Goal: Task Accomplishment & Management: Use online tool/utility

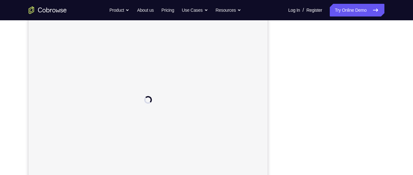
scroll to position [102, 0]
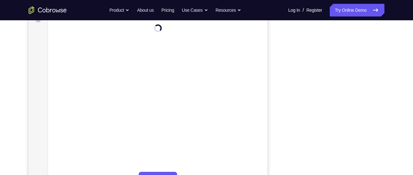
click at [382, 79] on div at bounding box center [334, 96] width 102 height 195
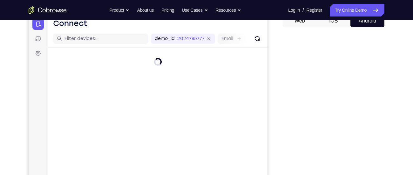
scroll to position [89, 0]
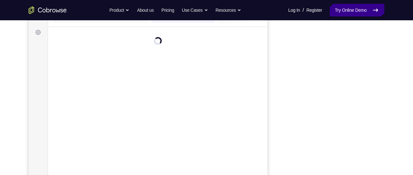
click at [355, 8] on link "Try Online Demo" at bounding box center [357, 10] width 55 height 13
click at [352, 11] on link "Try Online Demo" at bounding box center [357, 10] width 55 height 13
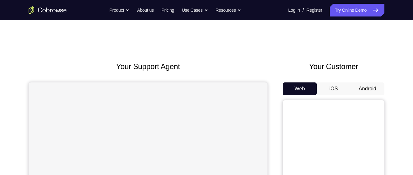
click at [373, 90] on button "Android" at bounding box center [367, 89] width 34 height 13
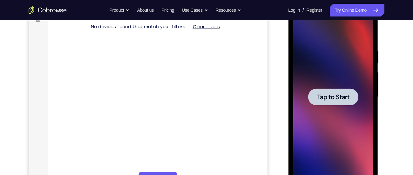
click at [333, 99] on span "Tap to Start" at bounding box center [333, 97] width 32 height 6
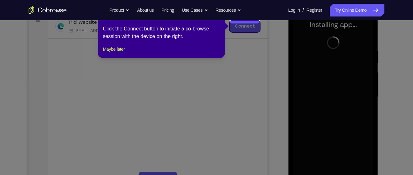
scroll to position [114, 0]
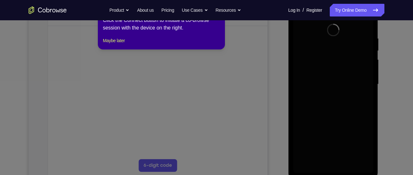
click at [117, 50] on div "1 of 8 × Click the Connect button to initiate a co-browse session with the devi…" at bounding box center [161, 25] width 127 height 50
click at [119, 44] on button "Maybe later" at bounding box center [114, 41] width 22 height 8
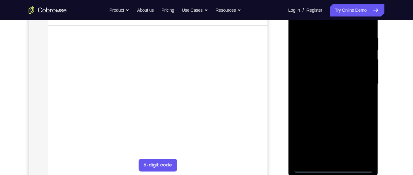
scroll to position [127, 0]
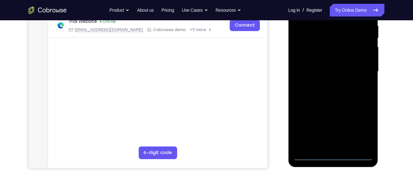
click at [332, 156] on div at bounding box center [333, 72] width 80 height 178
click at [359, 128] on div at bounding box center [333, 72] width 80 height 178
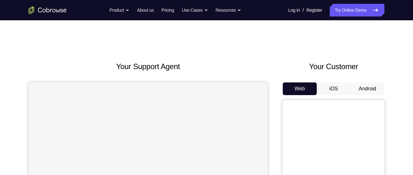
click at [361, 85] on button "Android" at bounding box center [367, 89] width 34 height 13
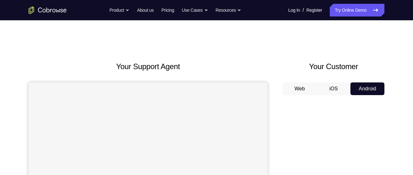
click at [312, 87] on button "Web" at bounding box center [300, 89] width 34 height 13
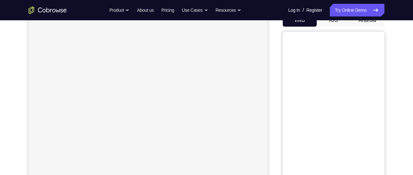
scroll to position [59, 0]
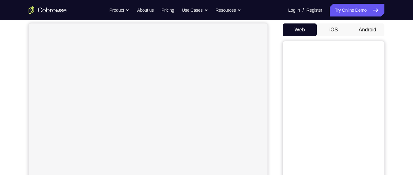
click at [374, 32] on button "Android" at bounding box center [367, 29] width 34 height 13
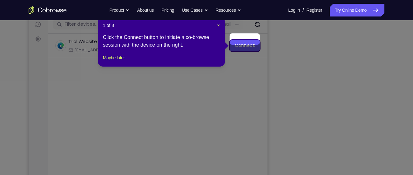
scroll to position [89, 0]
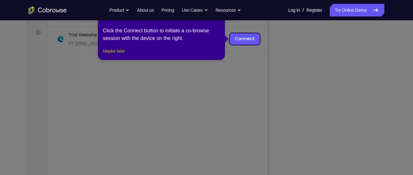
click at [114, 55] on button "Maybe later" at bounding box center [114, 51] width 22 height 8
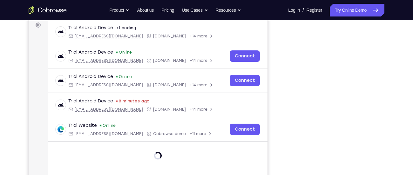
scroll to position [103, 0]
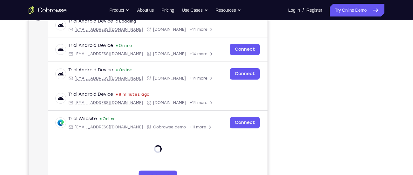
click at [410, 53] on div "Your Support Agent Your Customer Web iOS Android Next Steps We’d be happy to gi…" at bounding box center [206, 126] width 413 height 419
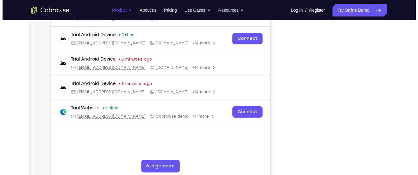
scroll to position [0, 0]
